Goal: Task Accomplishment & Management: Manage account settings

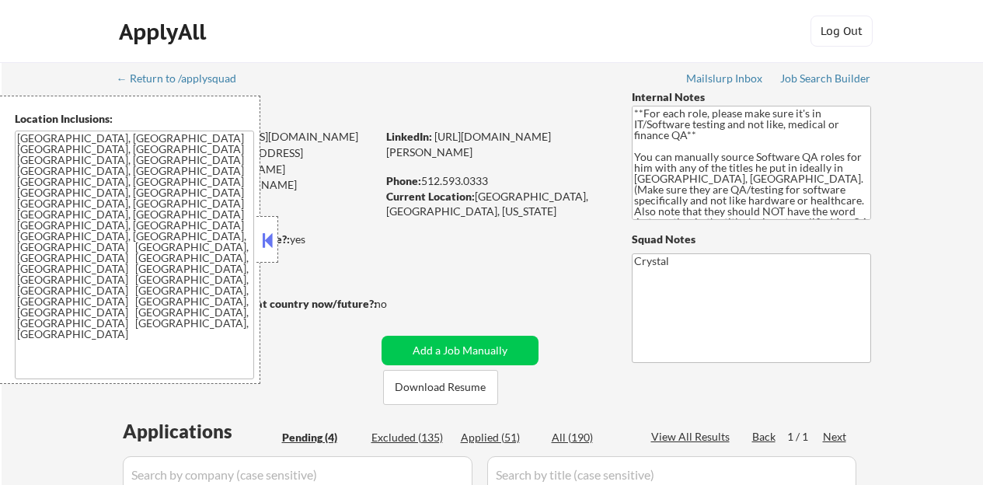
select select ""pending""
click at [263, 245] on button at bounding box center [267, 239] width 17 height 23
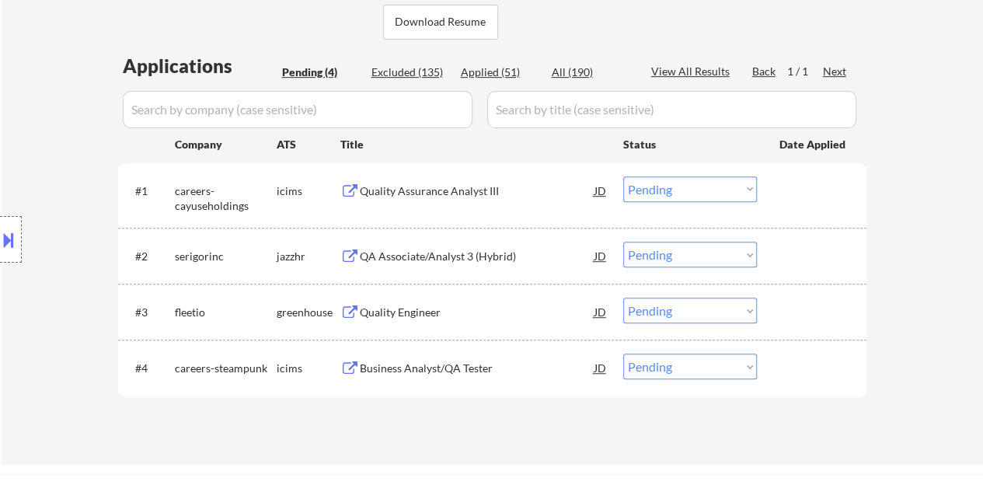
scroll to position [389, 0]
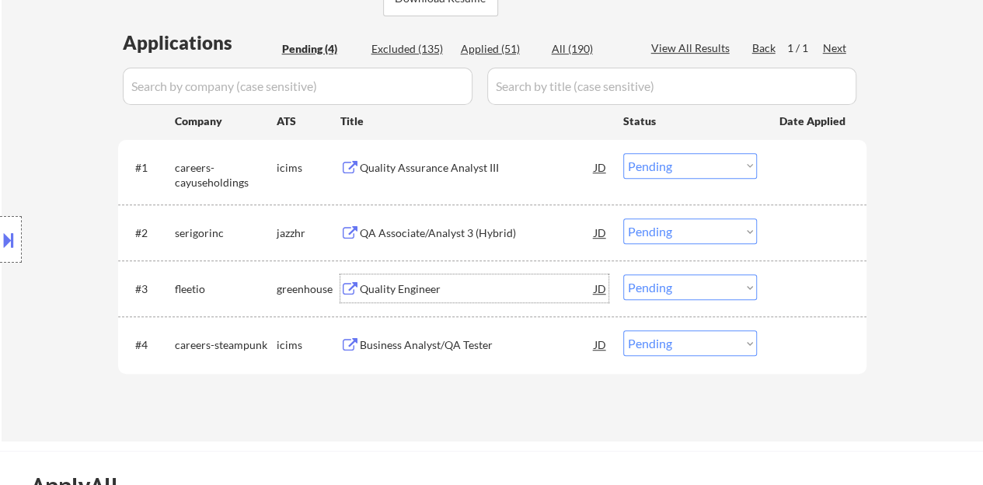
click at [399, 299] on div "Quality Engineer" at bounding box center [477, 288] width 235 height 28
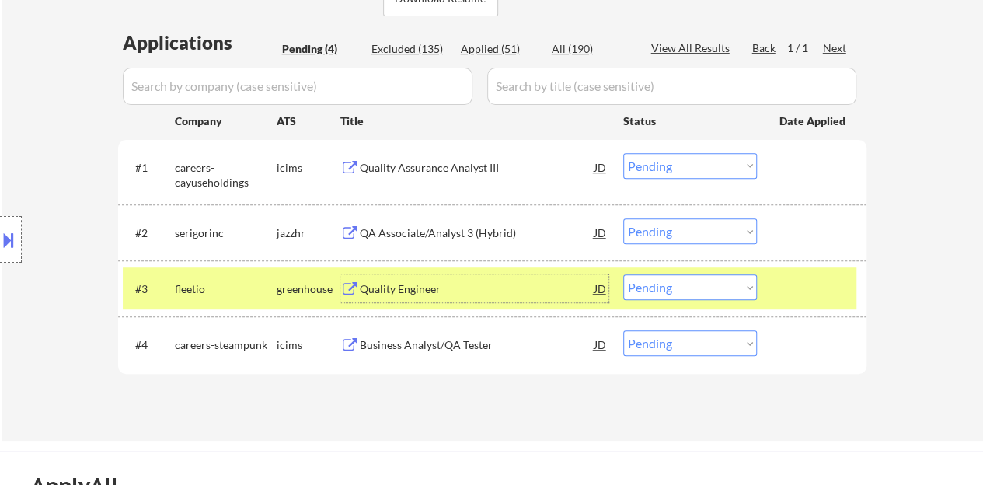
click at [669, 281] on select "Choose an option... Pending Applied Excluded (Questions) Excluded (Expired) Exc…" at bounding box center [690, 287] width 134 height 26
click at [623, 274] on select "Choose an option... Pending Applied Excluded (Questions) Excluded (Expired) Exc…" at bounding box center [690, 287] width 134 height 26
select select ""pending""
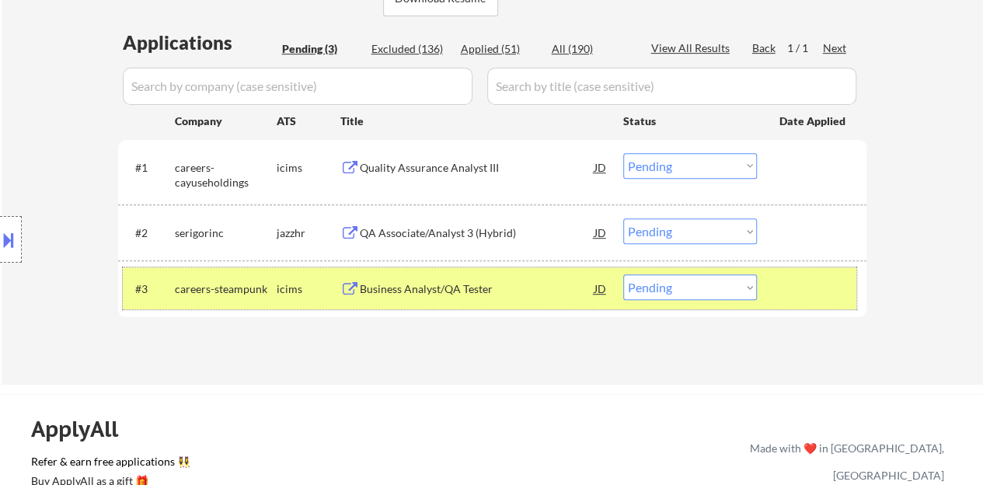
click at [814, 290] on div at bounding box center [813, 288] width 68 height 28
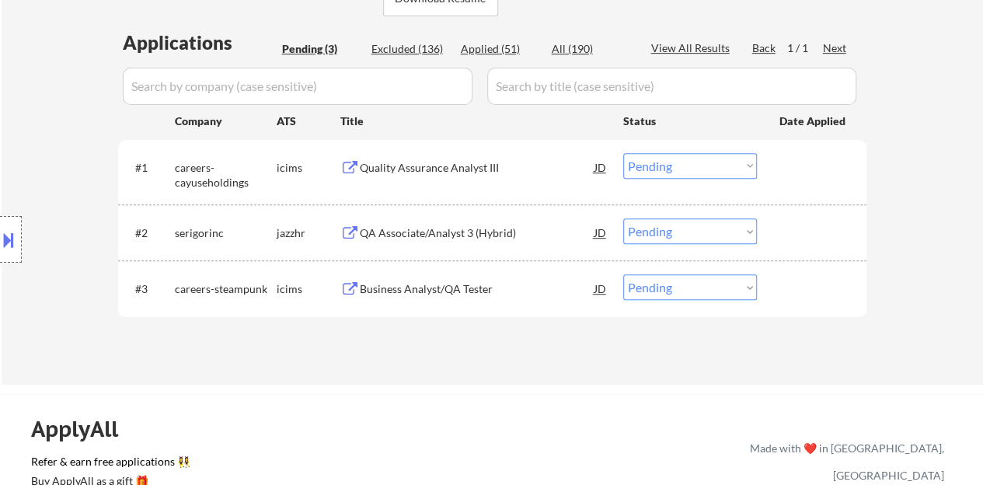
click at [466, 232] on div "QA Associate/Analyst 3 (Hybrid)" at bounding box center [477, 233] width 235 height 16
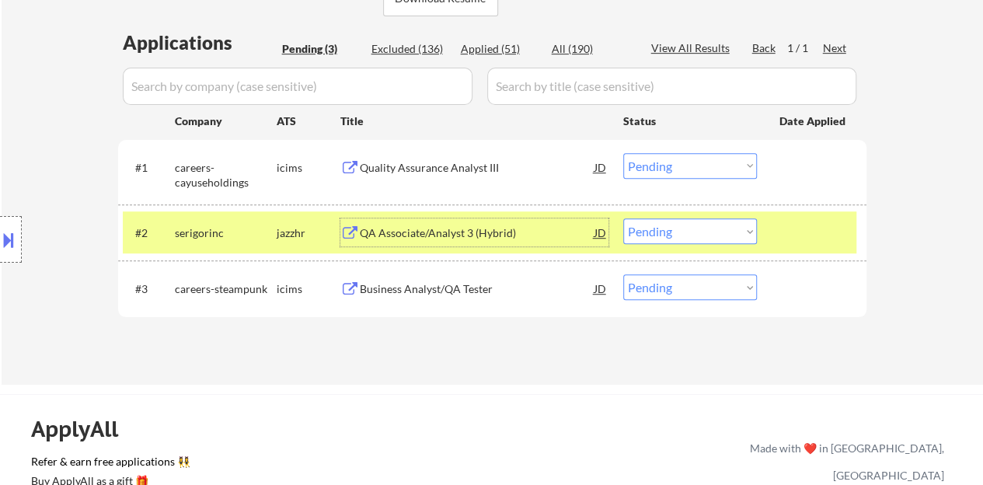
click at [696, 239] on select "Choose an option... Pending Applied Excluded (Questions) Excluded (Expired) Exc…" at bounding box center [690, 231] width 134 height 26
click at [623, 218] on select "Choose an option... Pending Applied Excluded (Questions) Excluded (Expired) Exc…" at bounding box center [690, 231] width 134 height 26
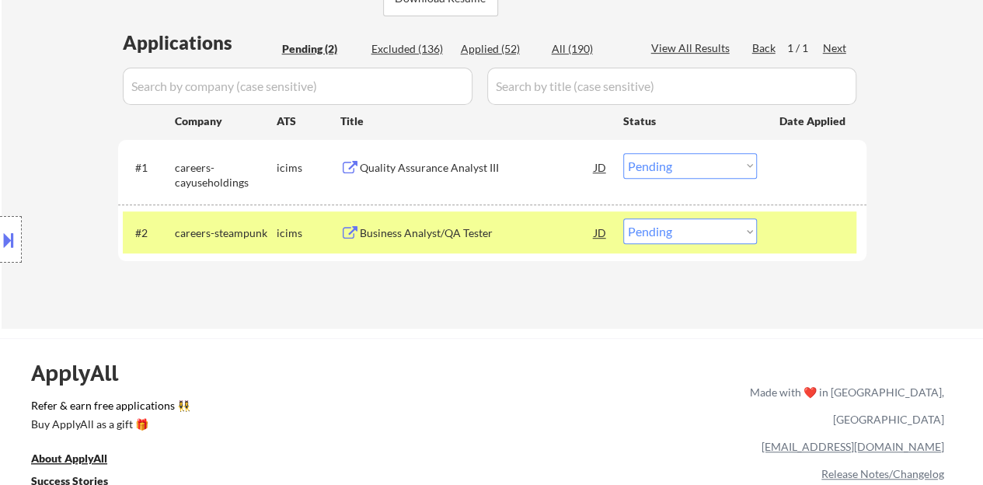
click at [457, 236] on div "Business Analyst/QA Tester" at bounding box center [477, 233] width 235 height 16
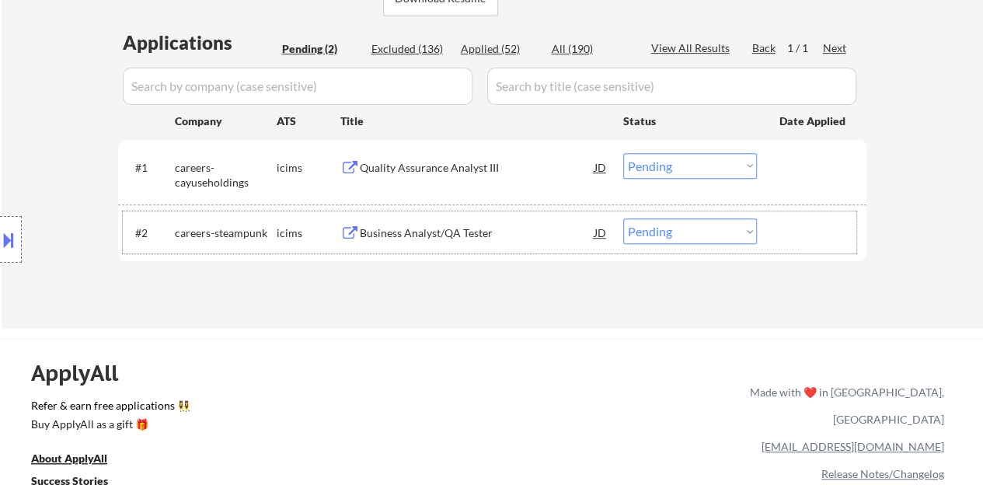
click at [803, 253] on div "#2 careers-steampunk icims Business Analyst/QA [PERSON_NAME] Choose an option..…" at bounding box center [490, 232] width 734 height 42
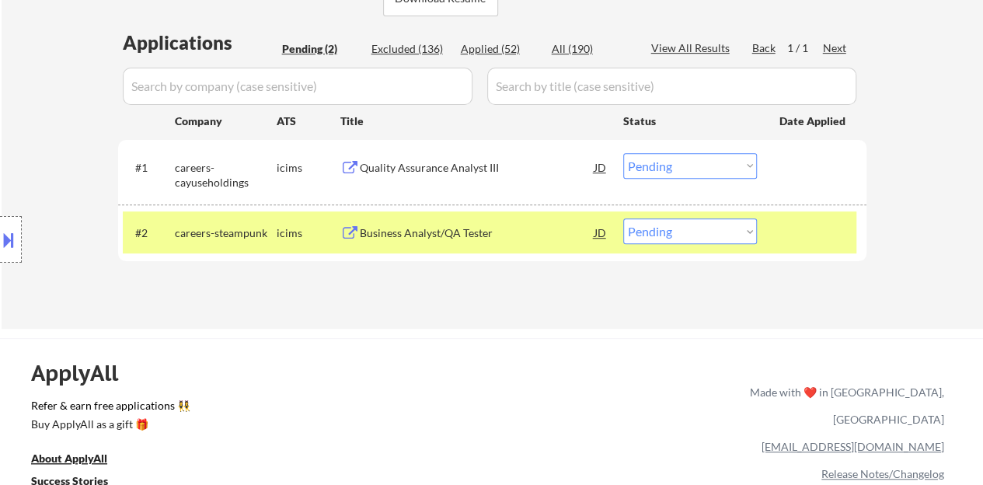
click at [0, 231] on button at bounding box center [8, 240] width 17 height 26
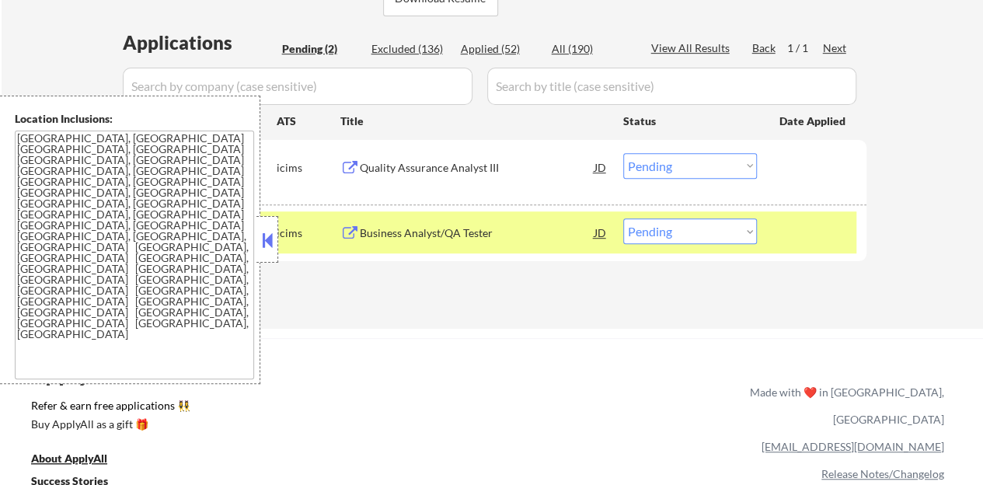
click at [270, 248] on button at bounding box center [267, 239] width 17 height 23
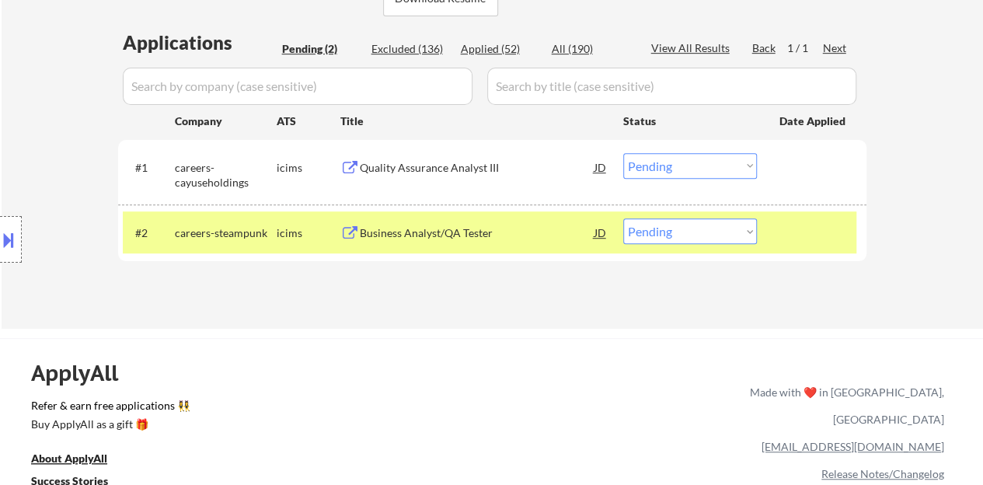
click at [723, 223] on select "Choose an option... Pending Applied Excluded (Questions) Excluded (Expired) Exc…" at bounding box center [690, 231] width 134 height 26
select select ""excluded__location_""
click at [623, 218] on select "Choose an option... Pending Applied Excluded (Questions) Excluded (Expired) Exc…" at bounding box center [690, 231] width 134 height 26
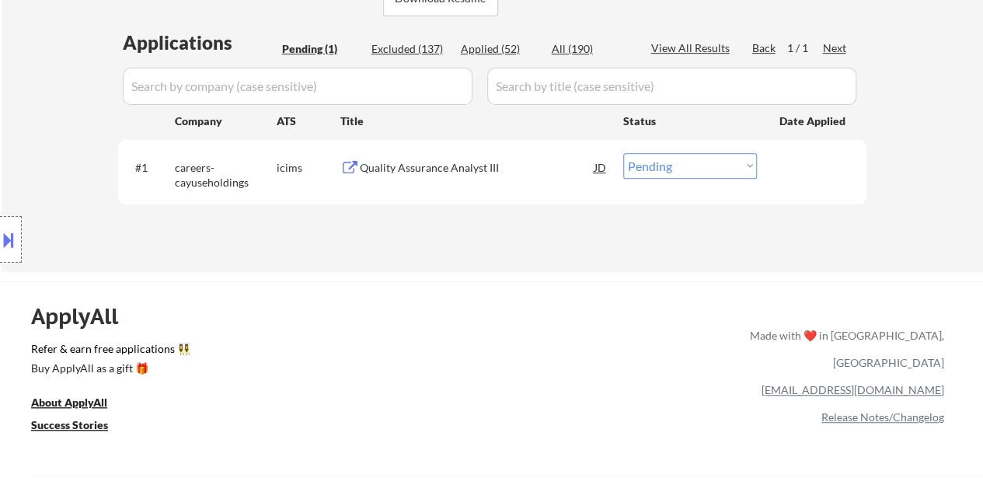
click at [431, 163] on div "Quality Assurance Analyst III" at bounding box center [477, 168] width 235 height 16
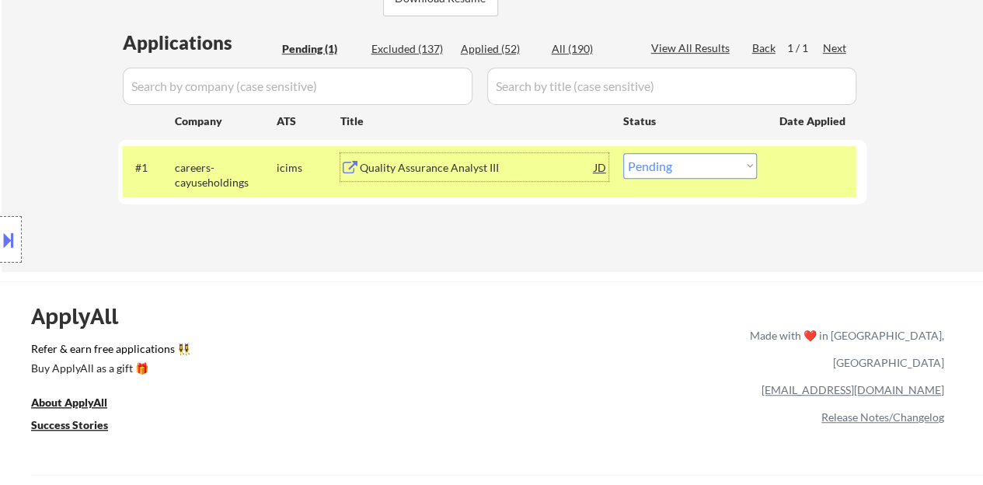
click at [715, 176] on select "Choose an option... Pending Applied Excluded (Questions) Excluded (Expired) Exc…" at bounding box center [690, 166] width 134 height 26
select select ""applied""
click at [623, 153] on select "Choose an option... Pending Applied Excluded (Questions) Excluded (Expired) Exc…" at bounding box center [690, 166] width 134 height 26
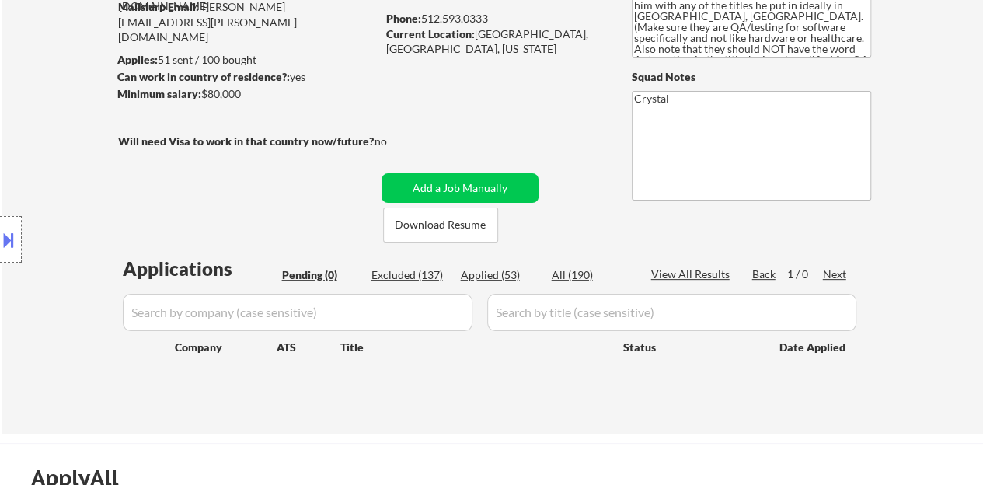
scroll to position [78, 0]
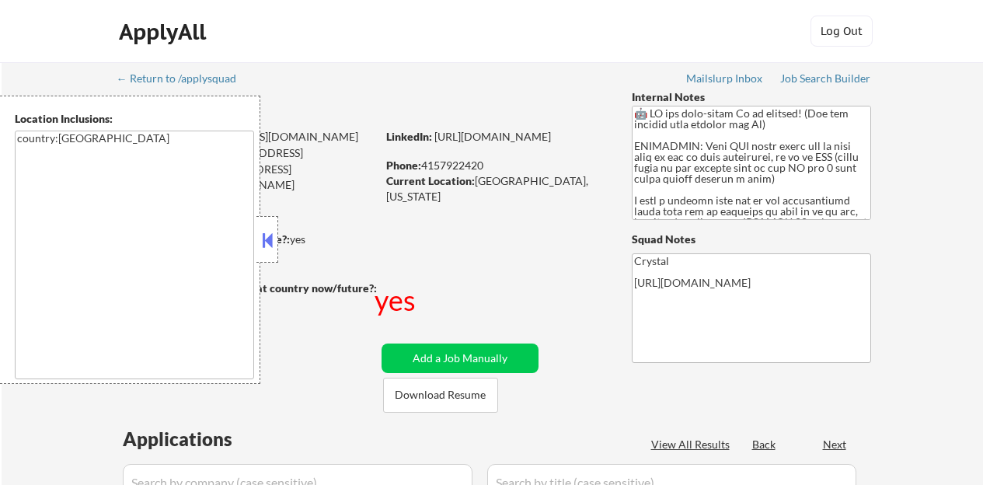
select select ""pending""
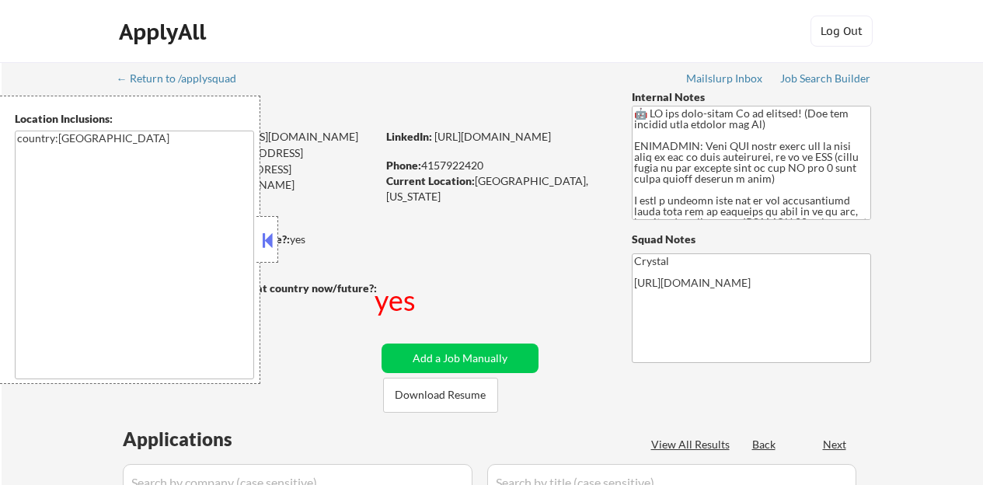
select select ""pending""
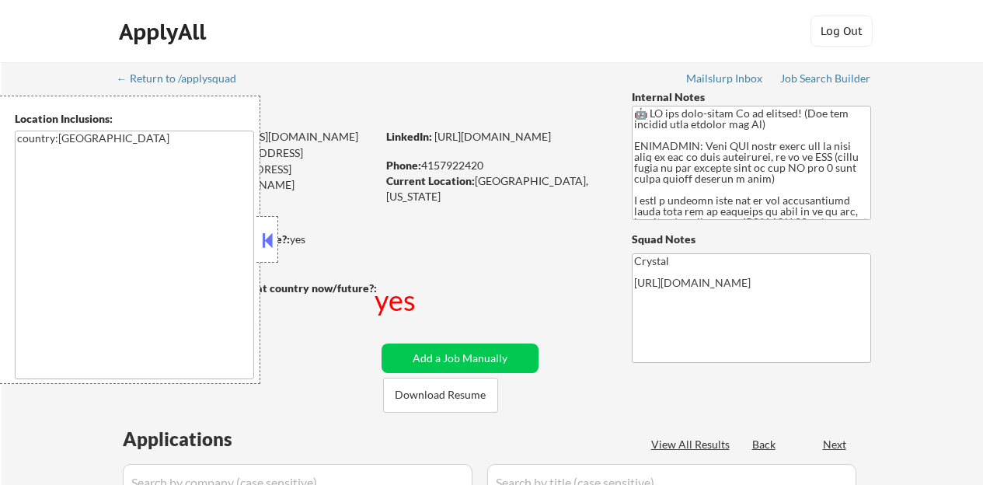
select select ""pending""
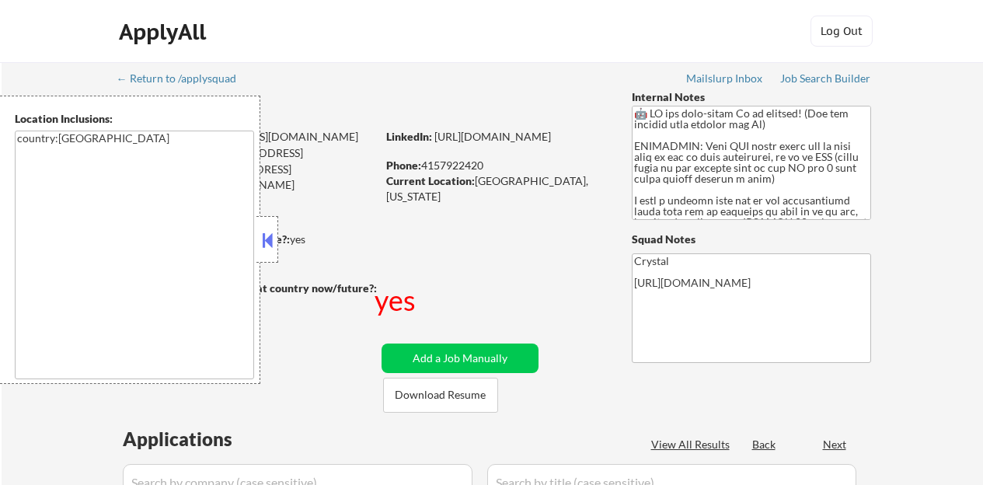
select select ""pending""
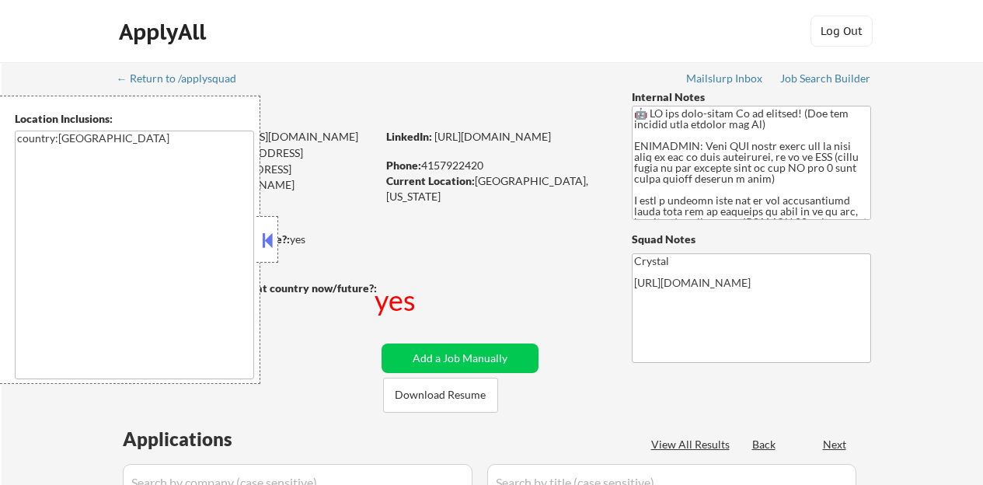
select select ""pending""
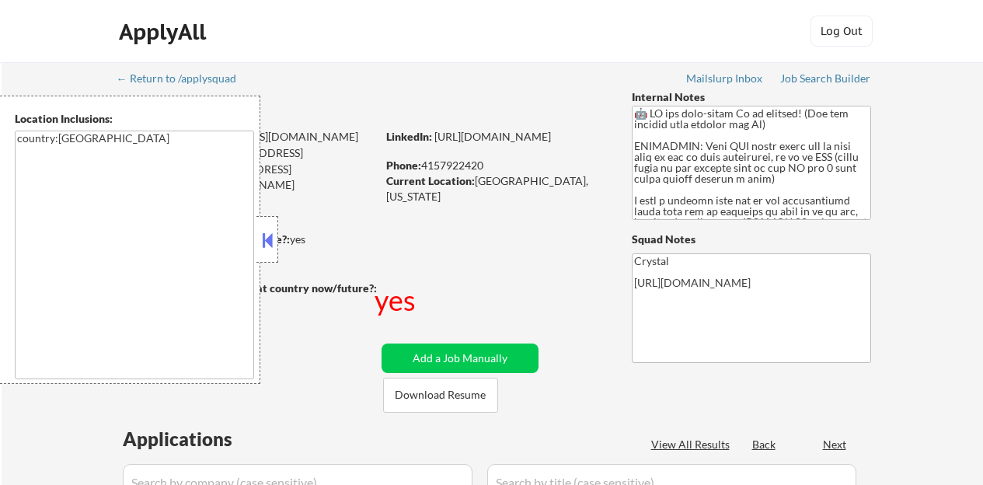
select select ""pending""
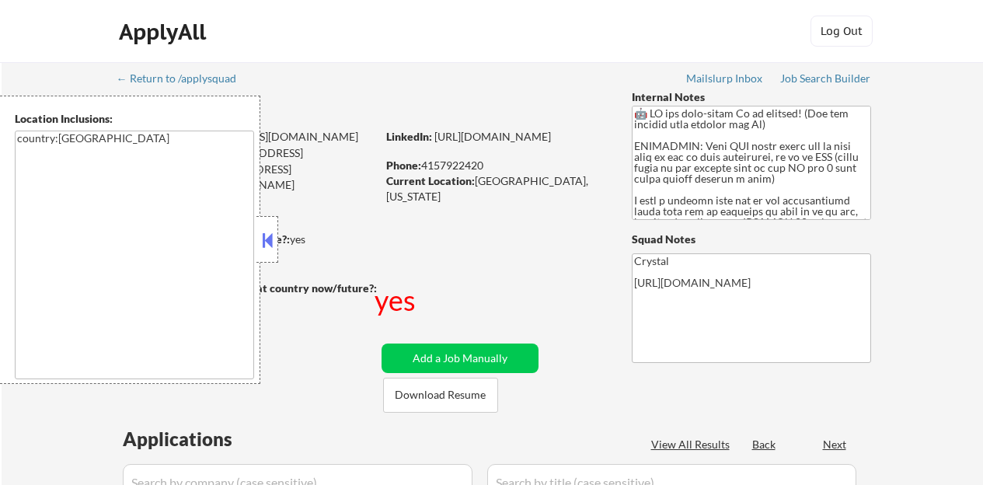
select select ""pending""
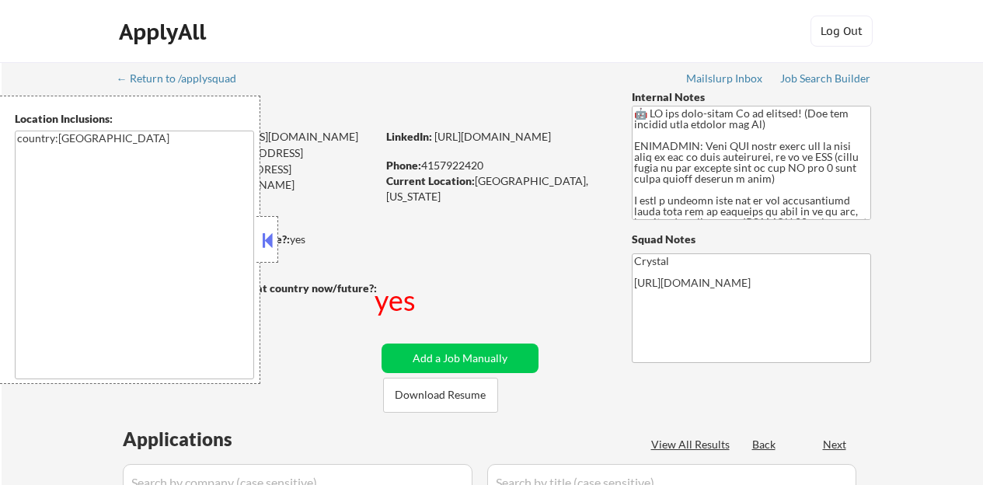
select select ""pending""
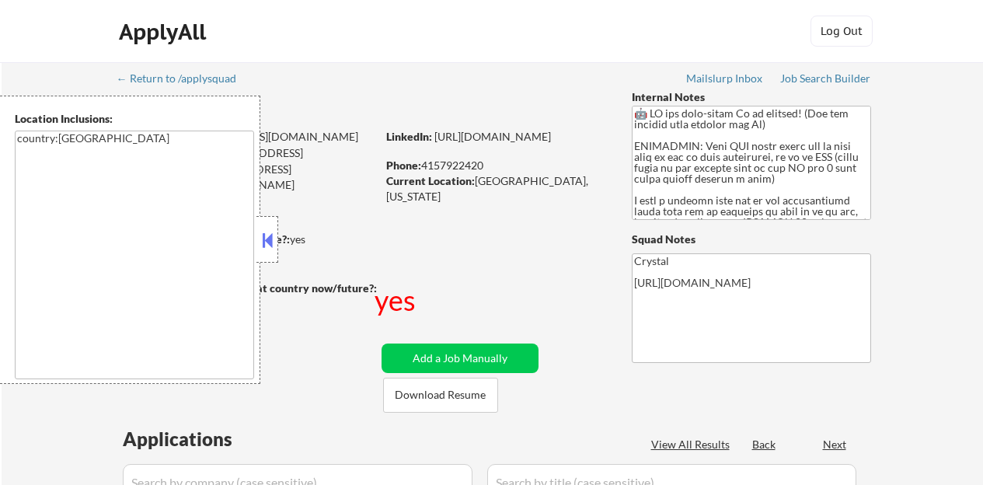
select select ""pending""
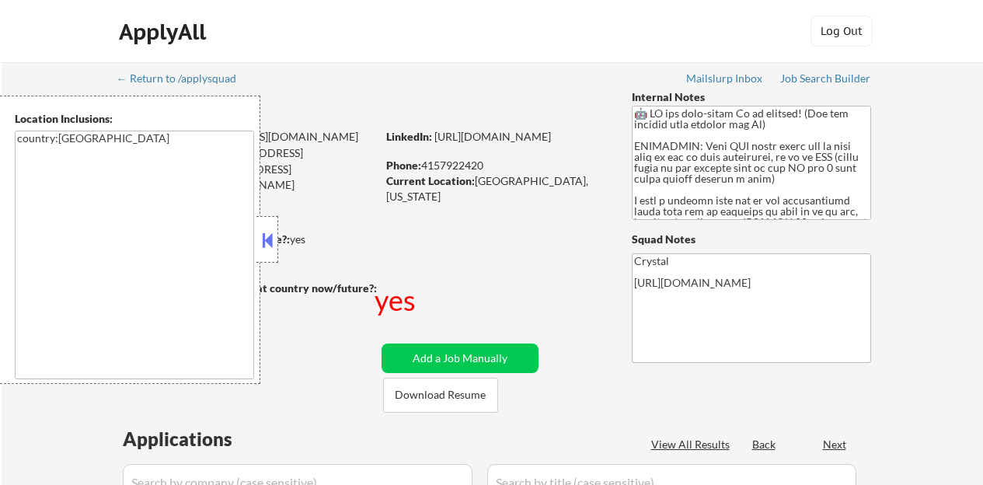
select select ""pending""
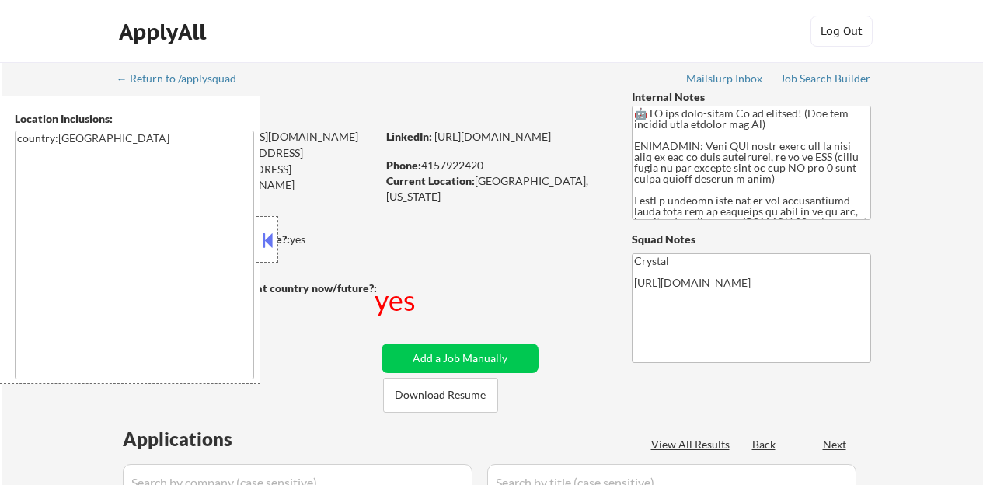
select select ""pending""
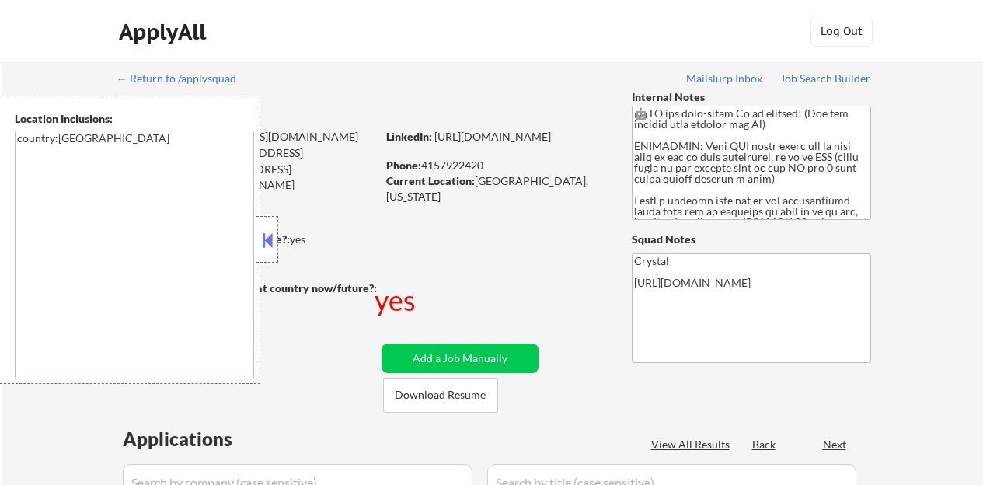
select select ""pending""
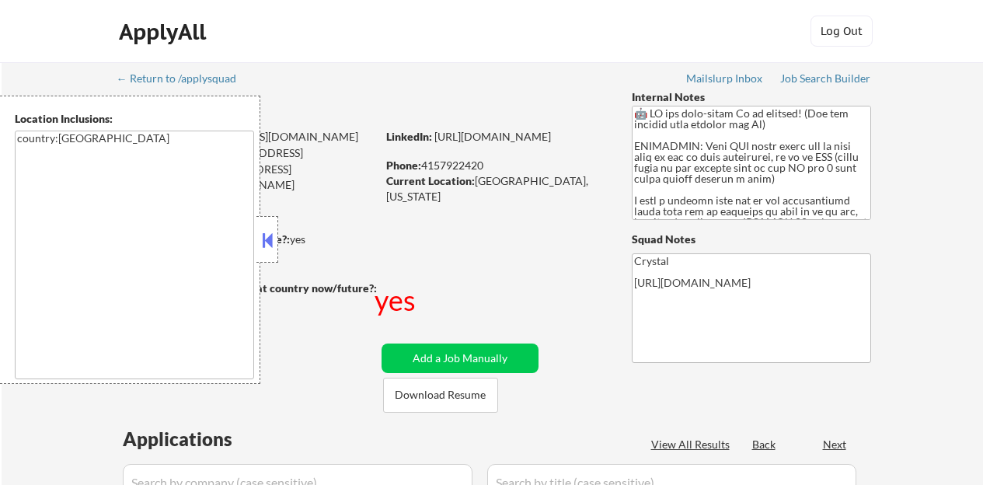
select select ""pending""
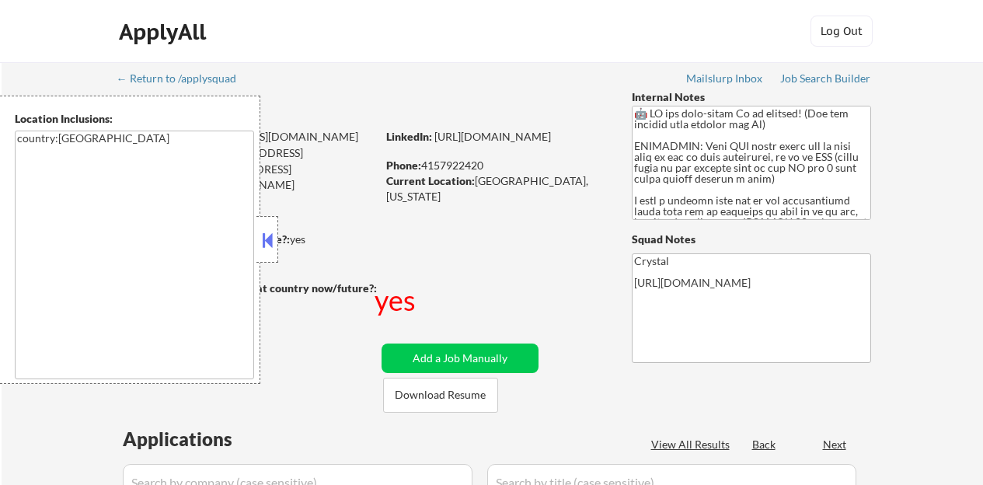
select select ""pending""
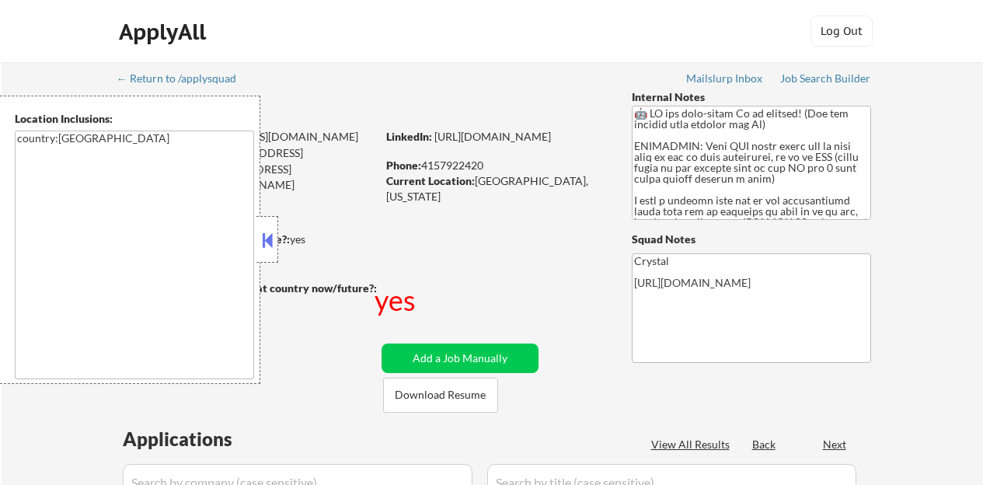
select select ""pending""
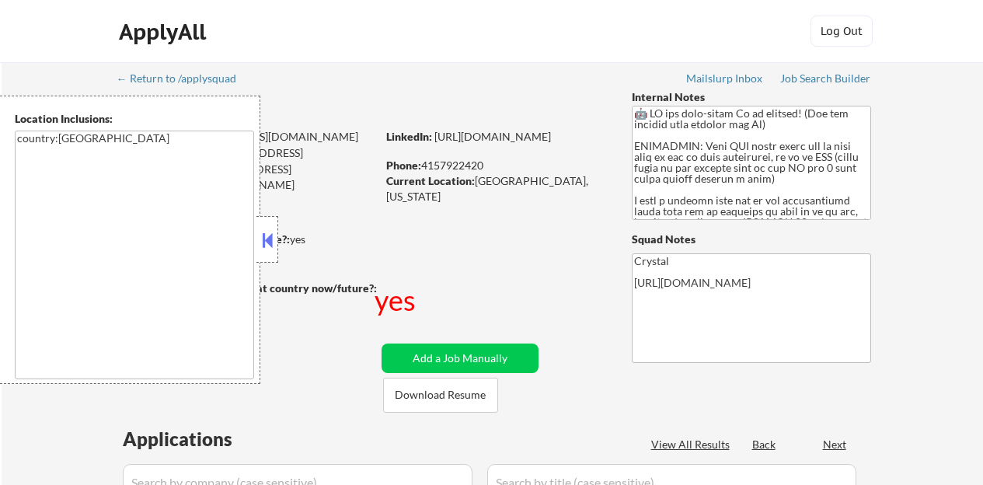
select select ""pending""
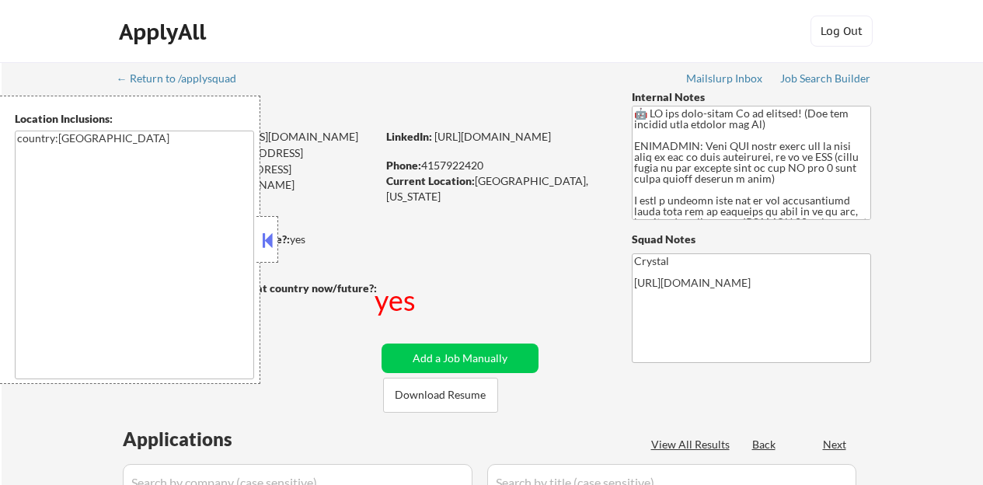
select select ""pending""
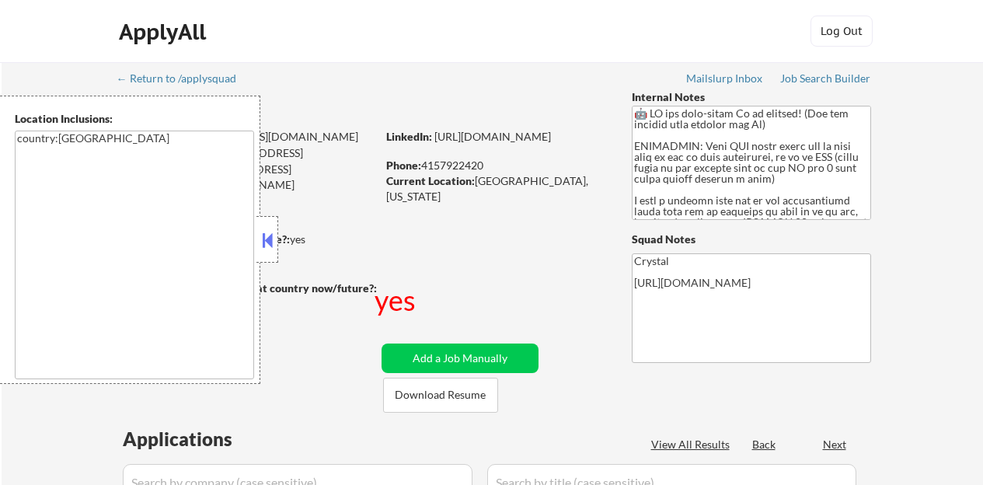
select select ""pending""
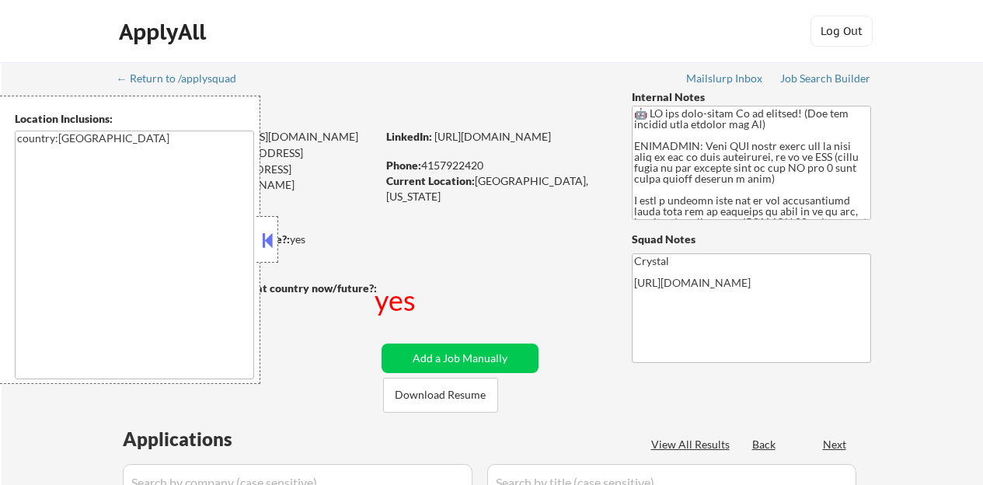
select select ""pending""
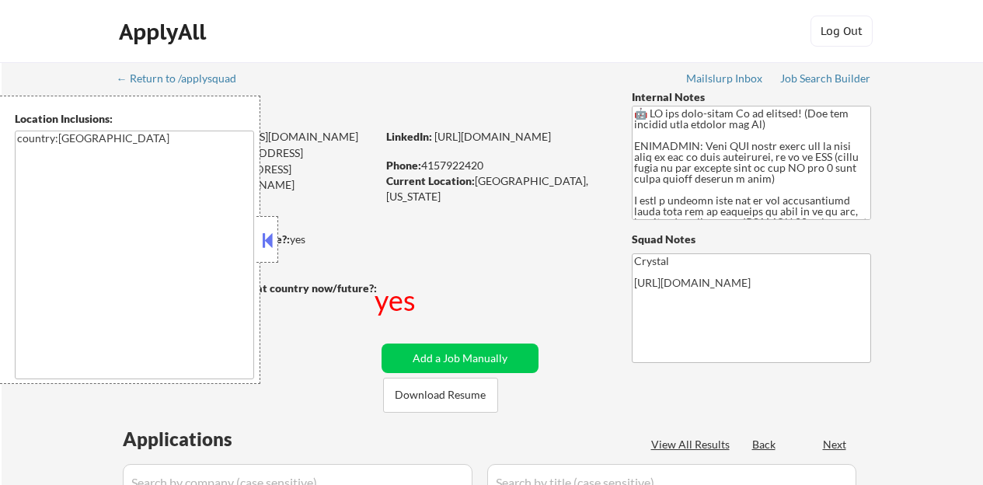
select select ""pending""
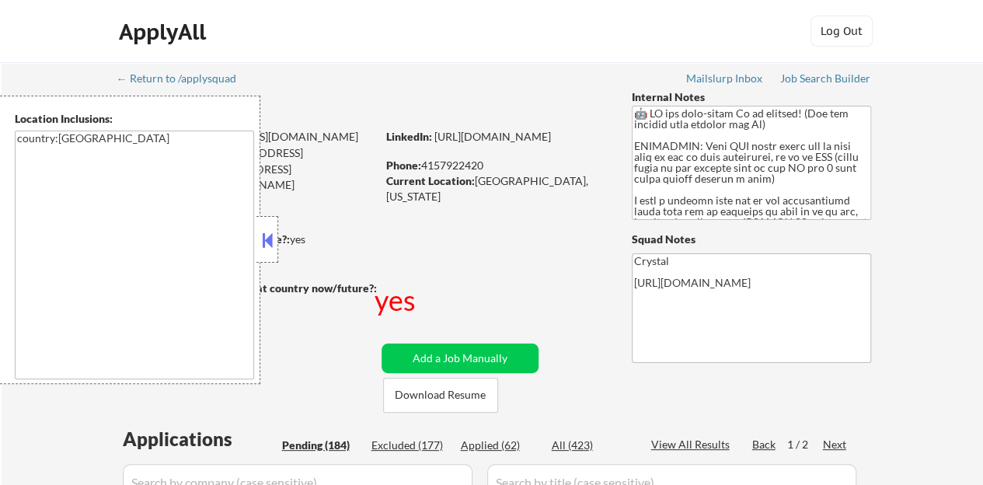
click at [266, 248] on button at bounding box center [267, 239] width 17 height 23
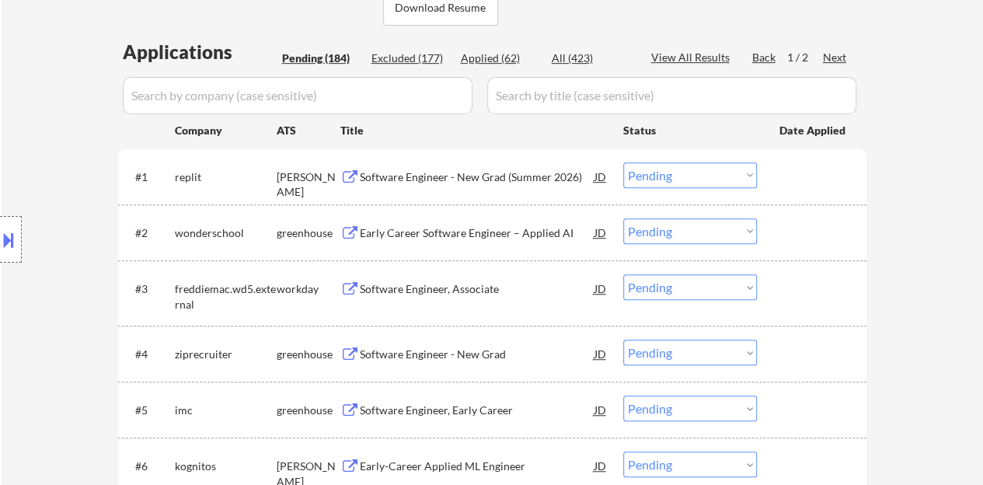
scroll to position [389, 0]
click at [491, 186] on div "Software Engineer - New Grad (Summer 2026)" at bounding box center [477, 175] width 235 height 28
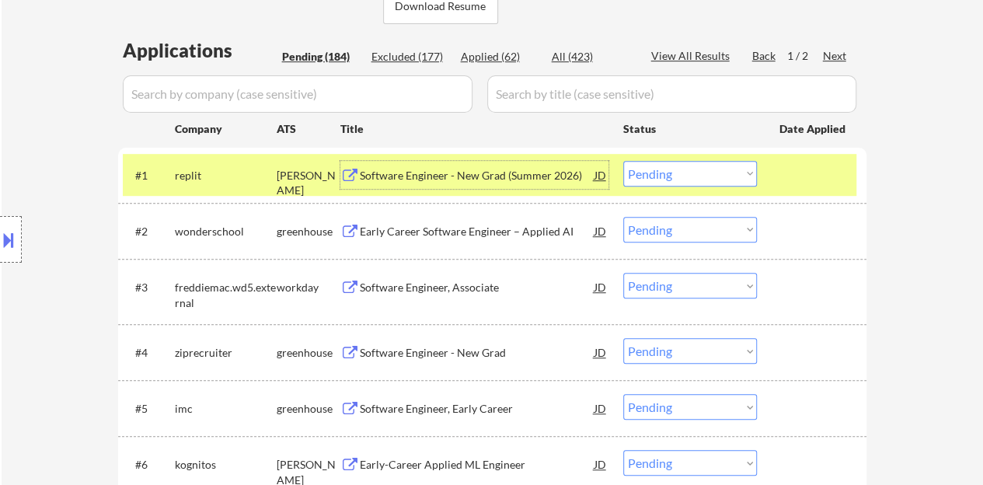
click at [802, 194] on div "#1 replit ashby Software Engineer - New Grad (Summer 2026) JD Choose an option.…" at bounding box center [490, 175] width 734 height 42
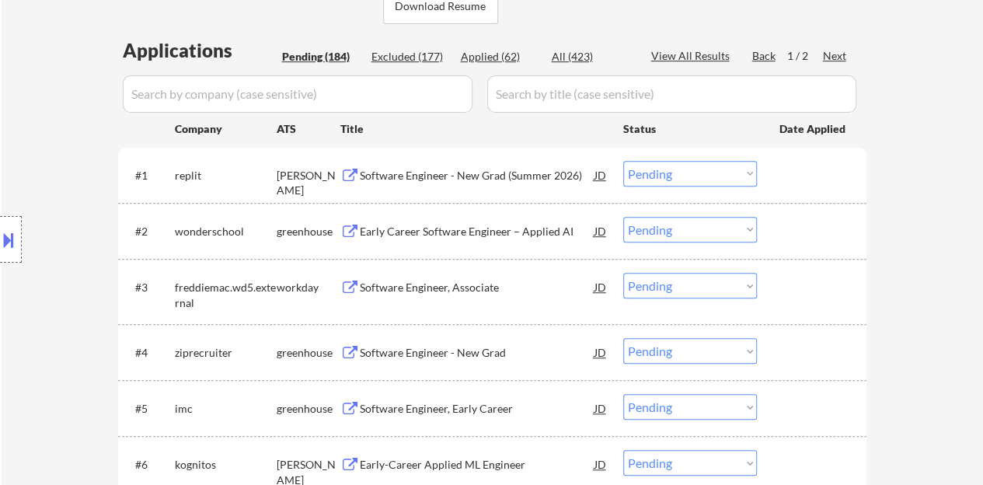
click at [483, 232] on div "Early Career Software Engineer – Applied AI" at bounding box center [477, 232] width 235 height 16
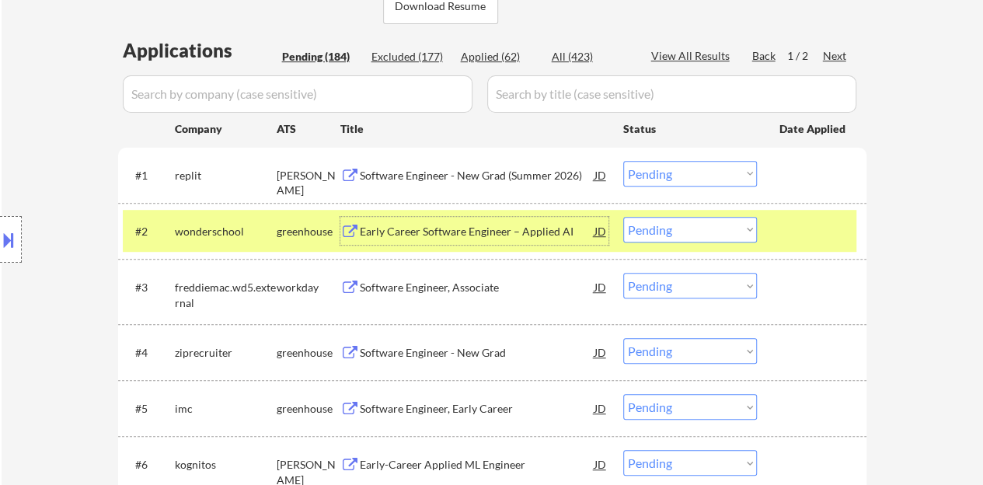
click at [679, 227] on select "Choose an option... Pending Applied Excluded (Questions) Excluded (Expired) Exc…" at bounding box center [690, 230] width 134 height 26
click at [623, 217] on select "Choose an option... Pending Applied Excluded (Questions) Excluded (Expired) Exc…" at bounding box center [690, 230] width 134 height 26
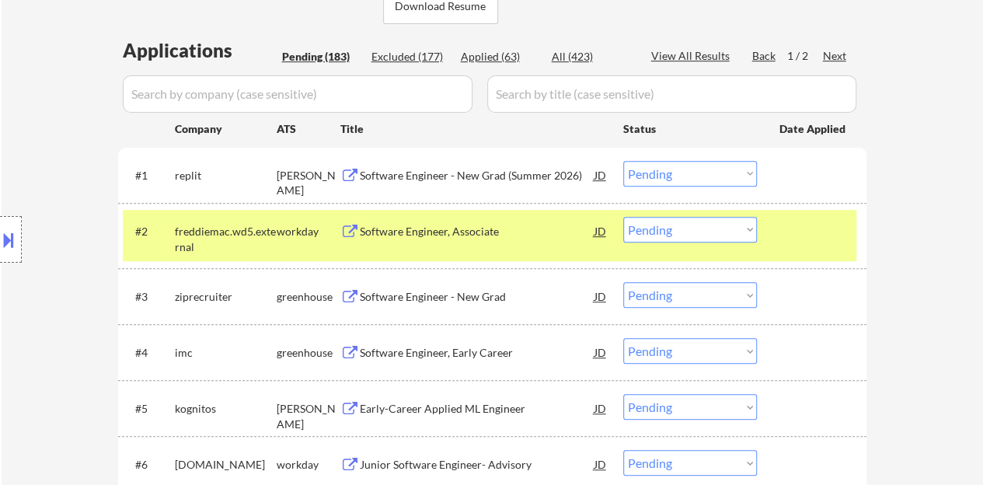
click at [495, 232] on div "Software Engineer, Associate" at bounding box center [477, 232] width 235 height 16
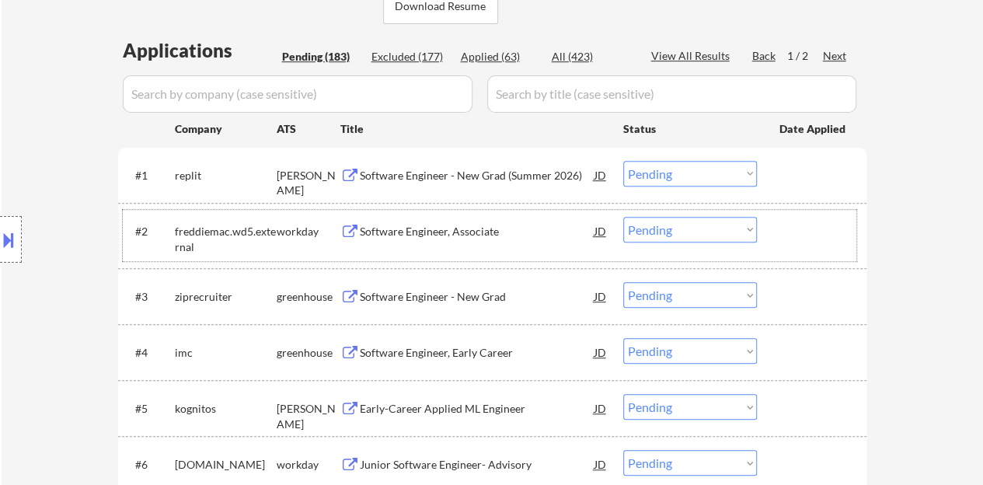
click at [794, 218] on div at bounding box center [813, 231] width 68 height 28
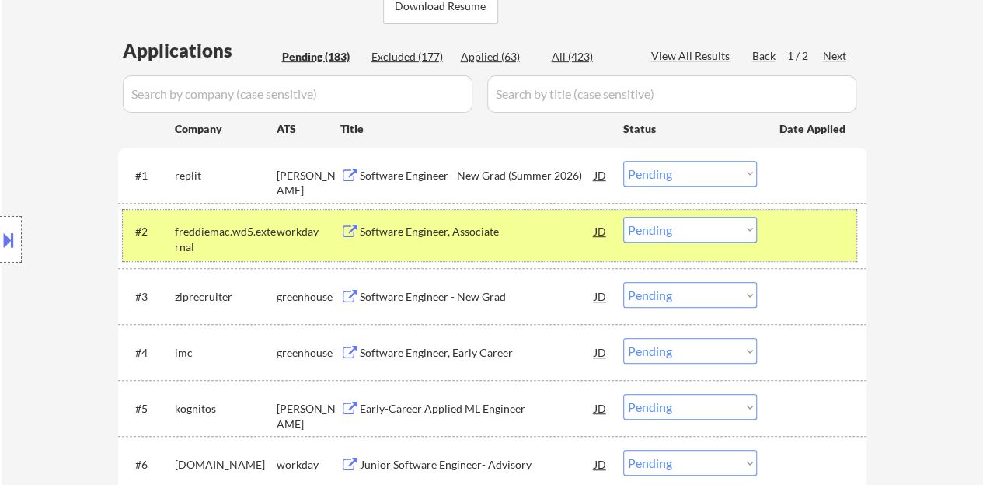
click at [692, 221] on select "Choose an option... Pending Applied Excluded (Questions) Excluded (Expired) Exc…" at bounding box center [690, 230] width 134 height 26
click at [623, 217] on select "Choose an option... Pending Applied Excluded (Questions) Excluded (Expired) Exc…" at bounding box center [690, 230] width 134 height 26
select select ""pending""
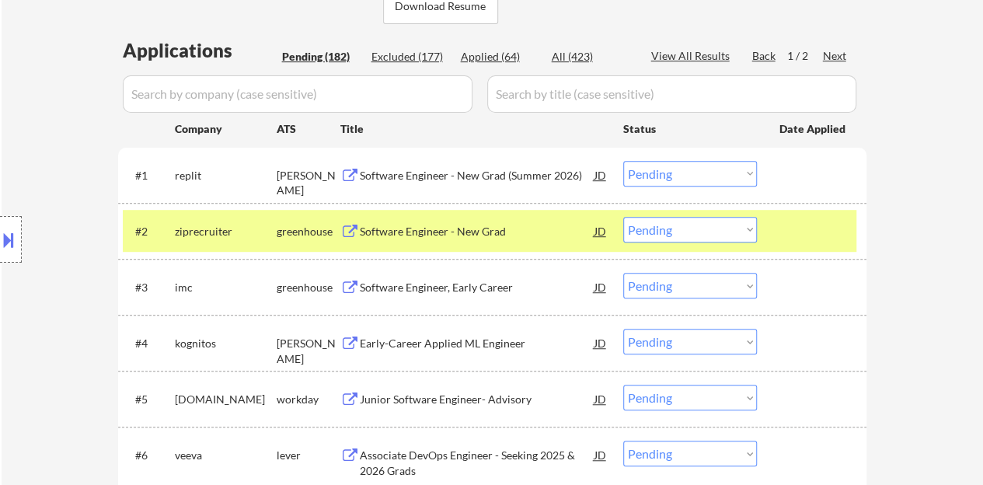
click at [478, 228] on div "Software Engineer - New Grad" at bounding box center [477, 232] width 235 height 16
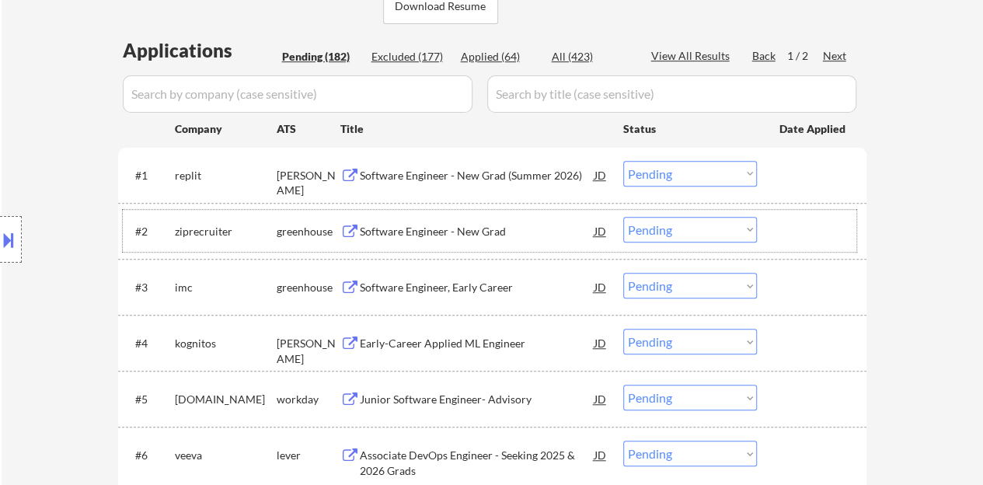
click at [786, 218] on div at bounding box center [813, 231] width 68 height 28
